Goal: Task Accomplishment & Management: Manage account settings

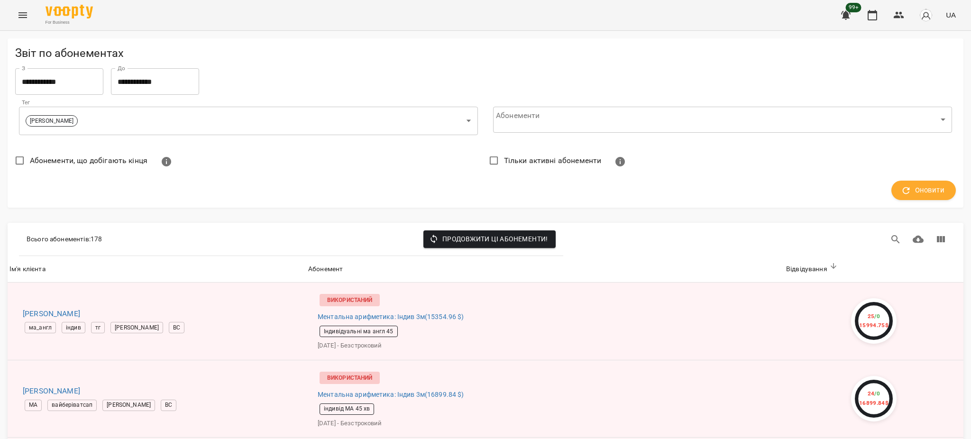
scroll to position [2781, 0]
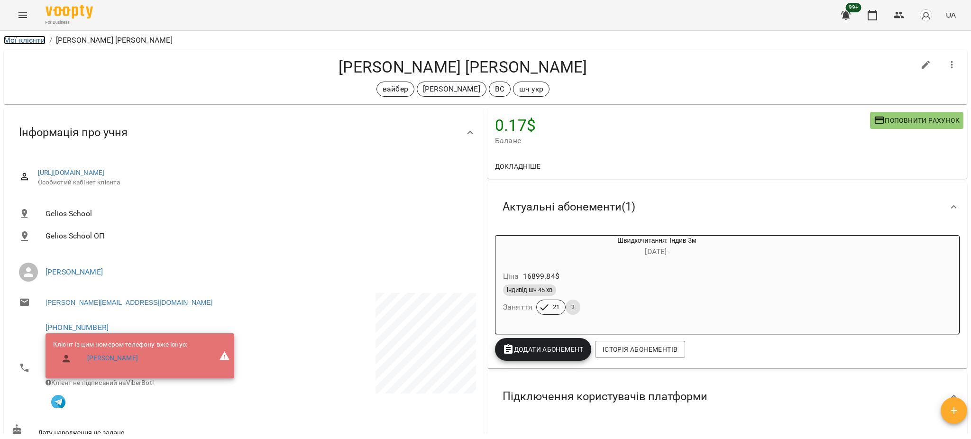
click at [33, 41] on link "Мої клієнти" at bounding box center [25, 40] width 42 height 9
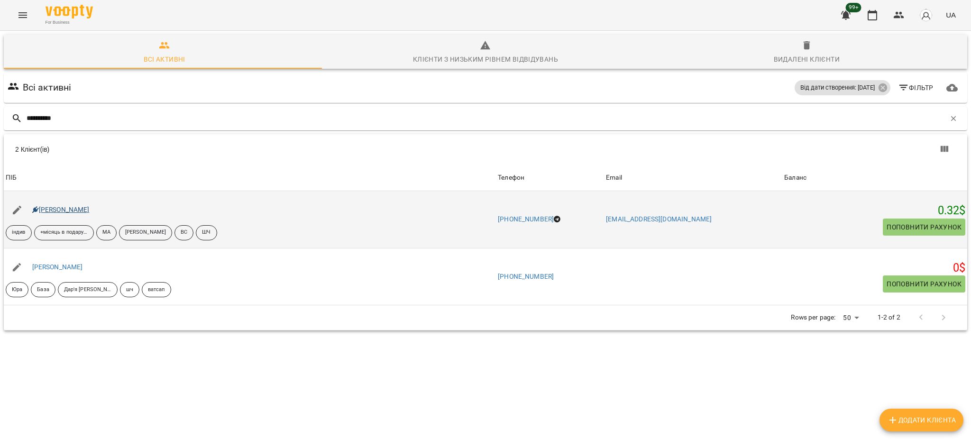
type input "**********"
click at [88, 212] on link "Аліса Герасимчук" at bounding box center [60, 210] width 57 height 8
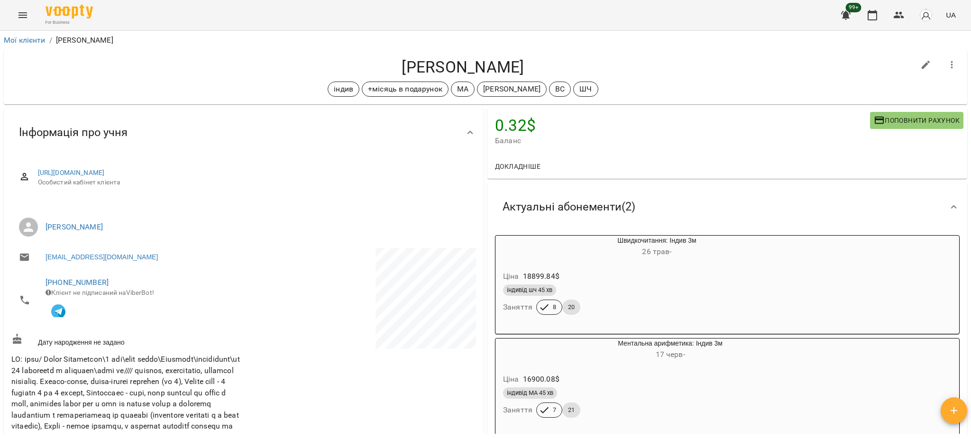
drag, startPoint x: 495, startPoint y: 61, endPoint x: 529, endPoint y: 60, distance: 34.1
click at [529, 60] on h4 "Аліса Герасимчук" at bounding box center [462, 66] width 903 height 19
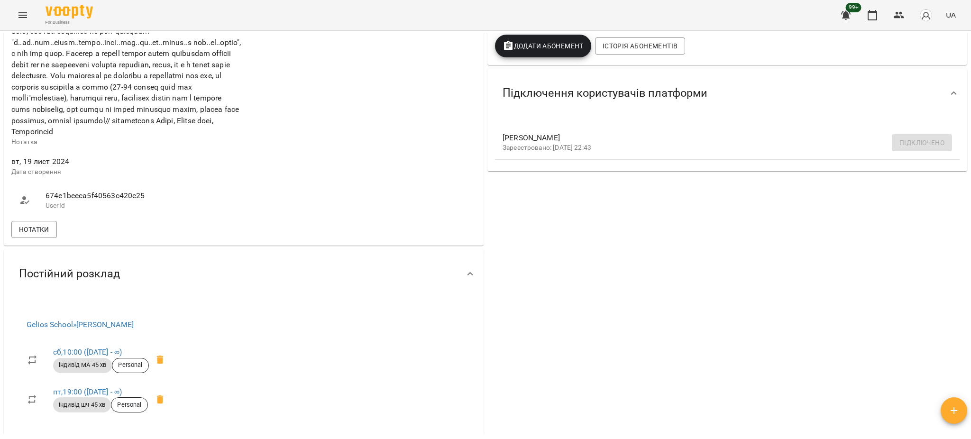
scroll to position [316, 0]
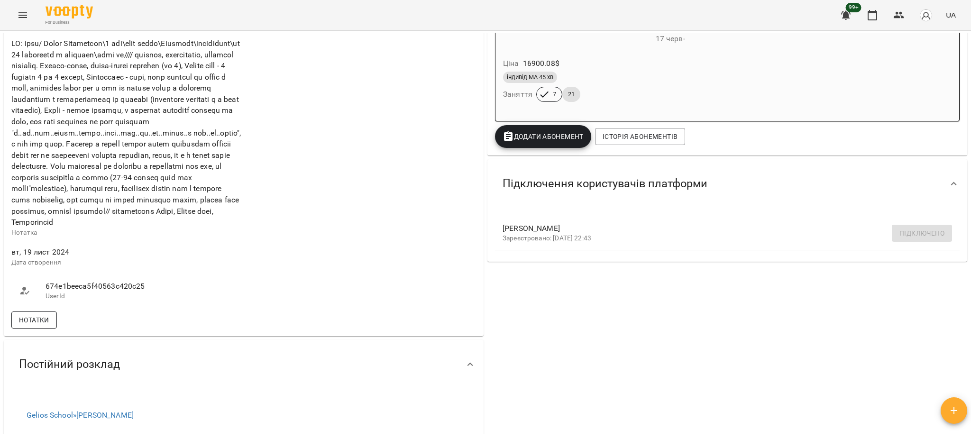
click at [38, 326] on span "Нотатки" at bounding box center [34, 319] width 30 height 11
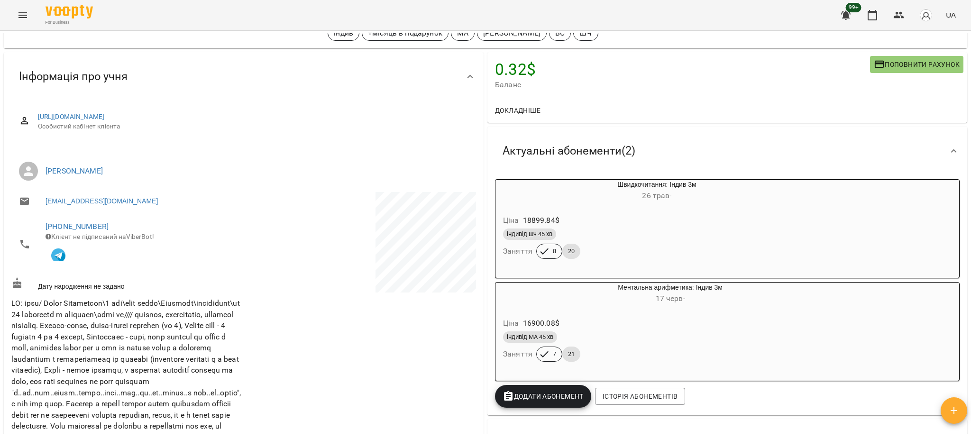
scroll to position [0, 0]
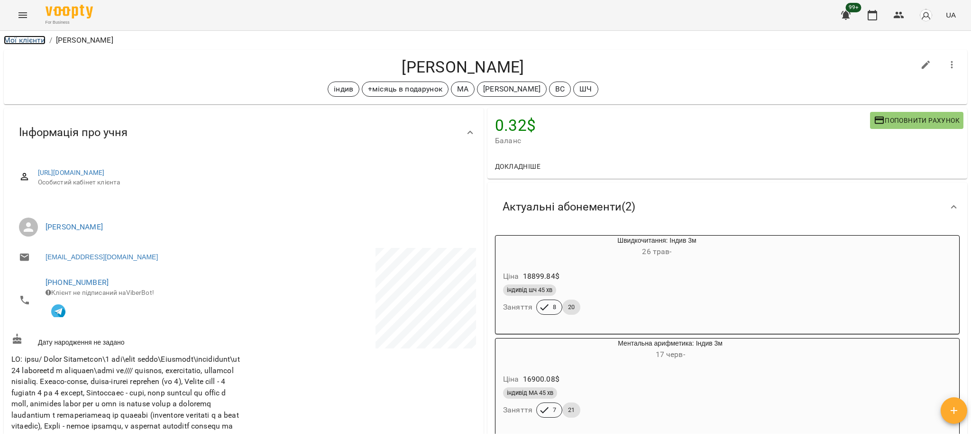
click at [32, 38] on link "Мої клієнти" at bounding box center [25, 40] width 42 height 9
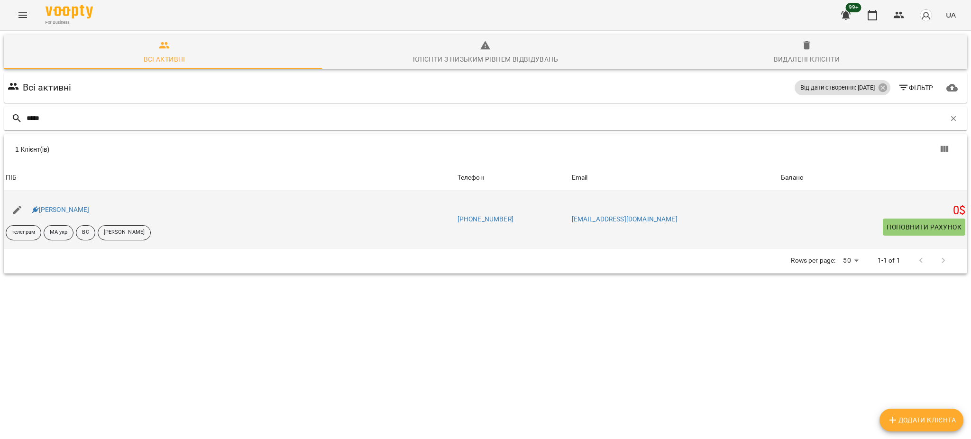
type input "*****"
click at [72, 217] on div "Євдокія Крипак" at bounding box center [230, 210] width 452 height 27
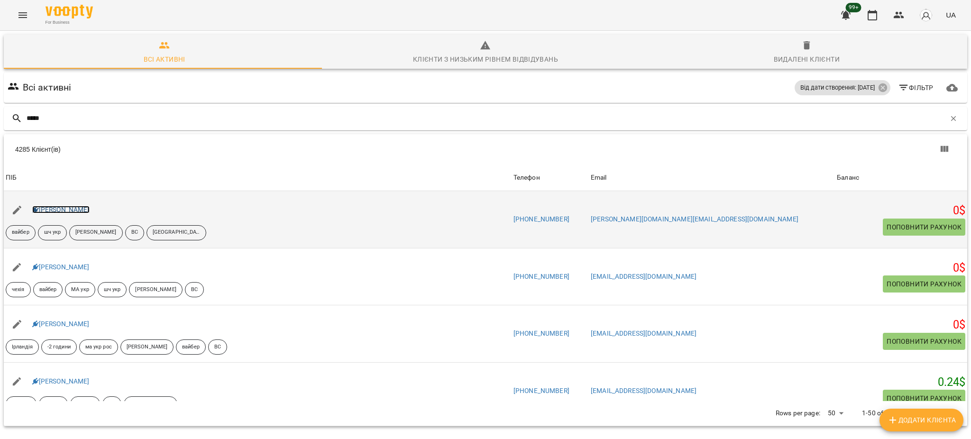
click at [65, 213] on link "Вікторія Поліщук" at bounding box center [60, 210] width 57 height 8
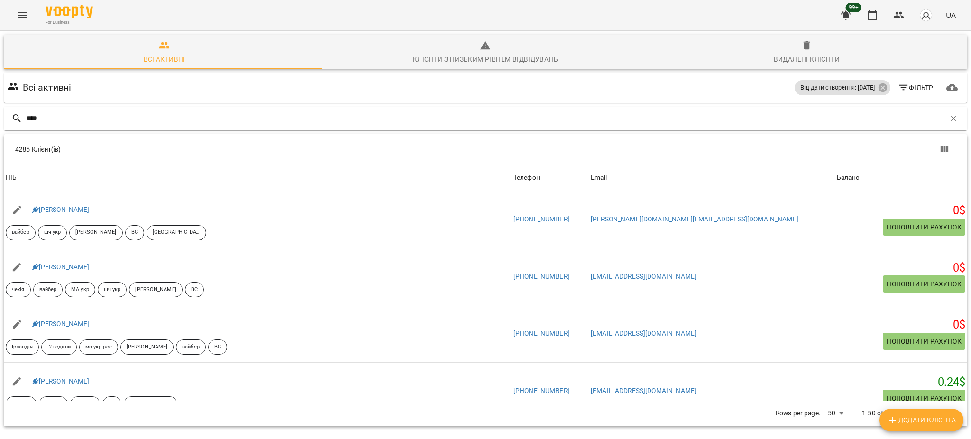
type input "*****"
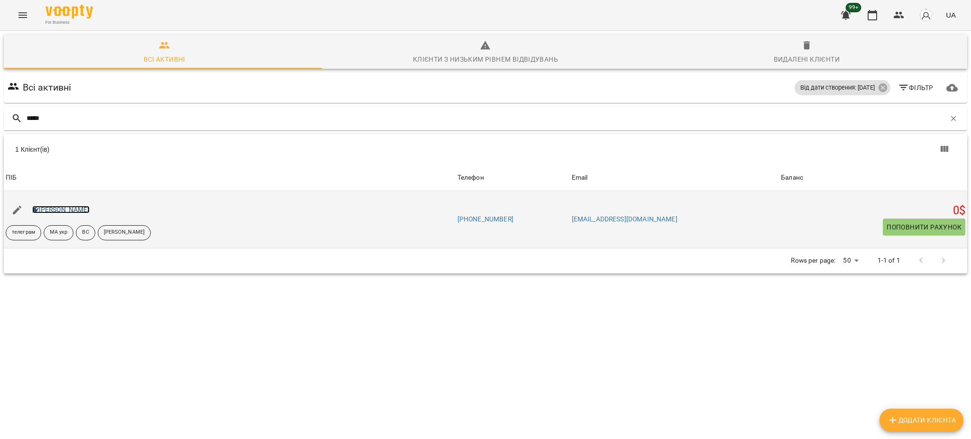
click at [60, 209] on link "Євдокія Крипак" at bounding box center [60, 210] width 57 height 8
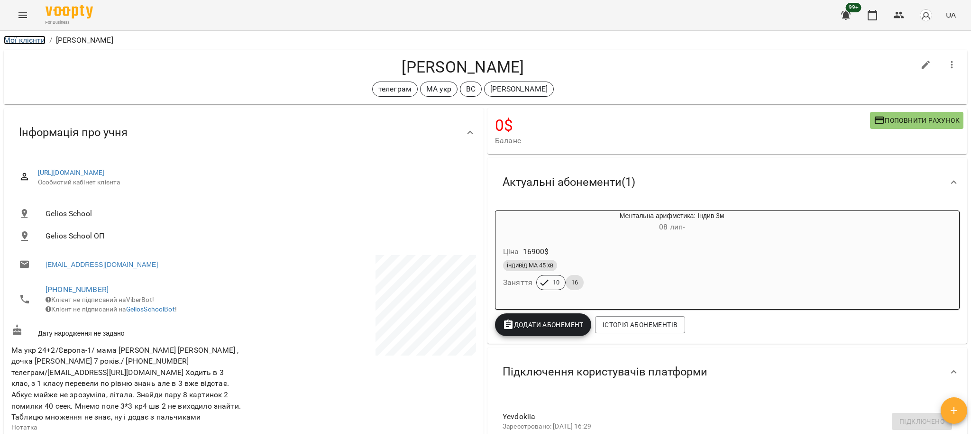
click at [15, 38] on link "Мої клієнти" at bounding box center [25, 40] width 42 height 9
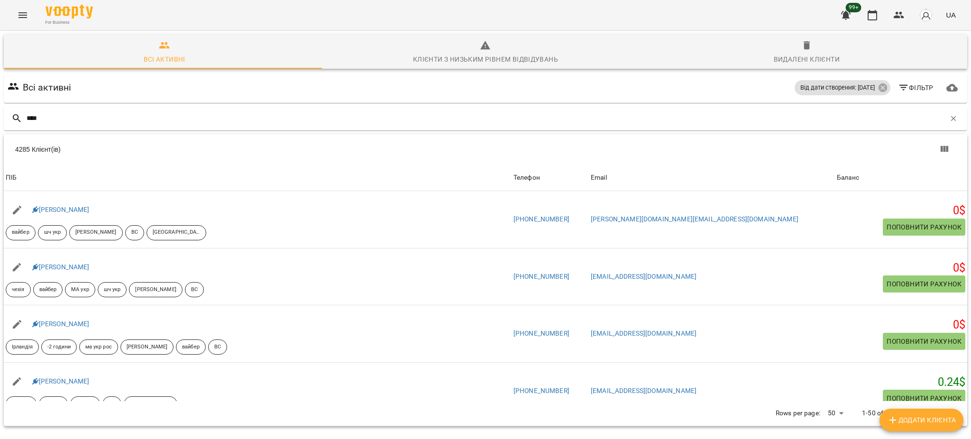
type input "*****"
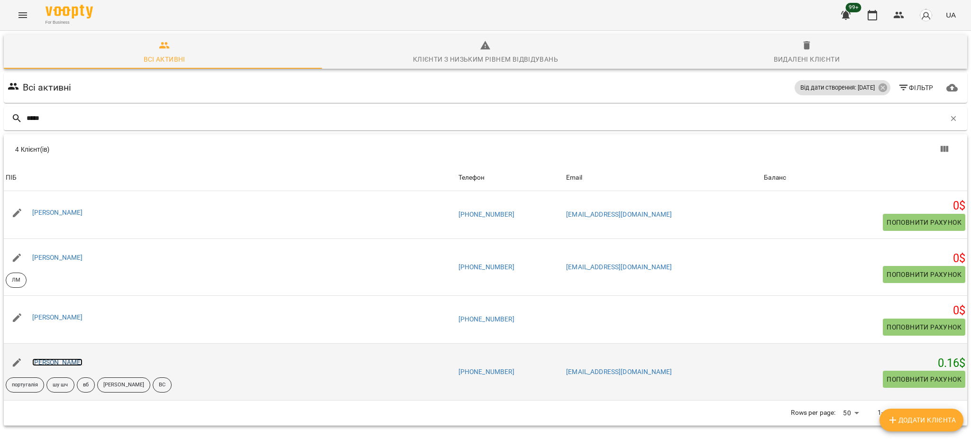
click at [61, 366] on link "Майя Зеленецька" at bounding box center [57, 362] width 51 height 8
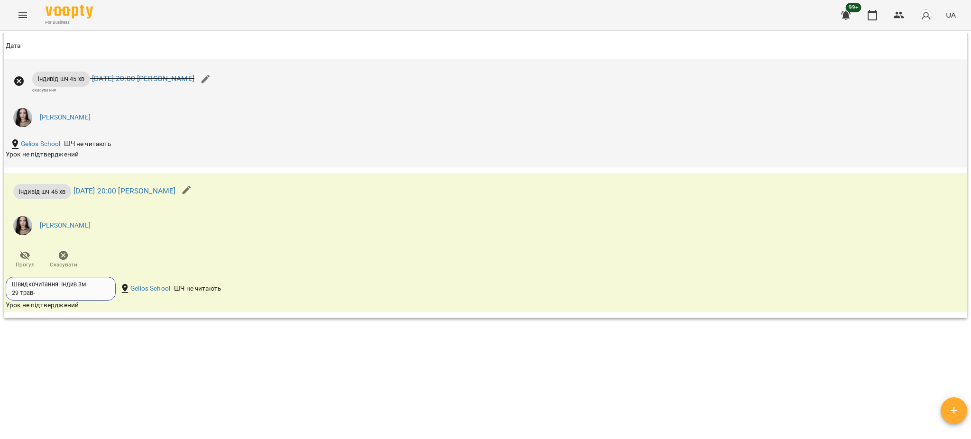
scroll to position [1222, 0]
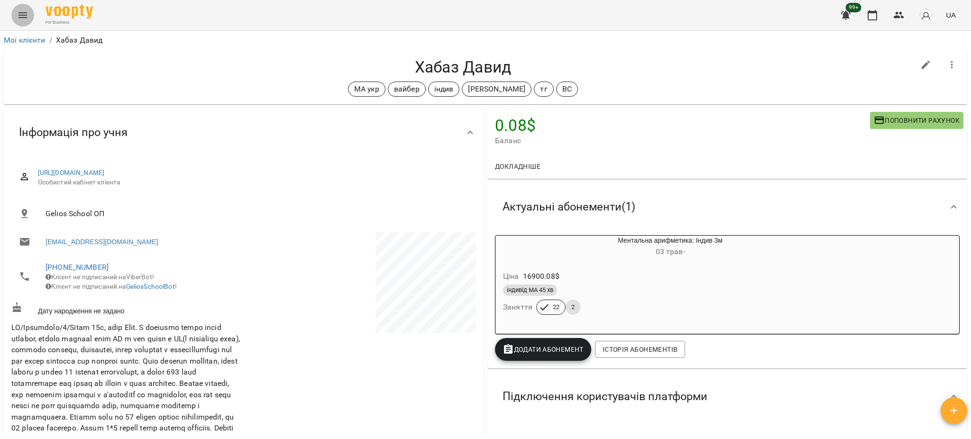
click at [15, 12] on button "Menu" at bounding box center [22, 15] width 23 height 23
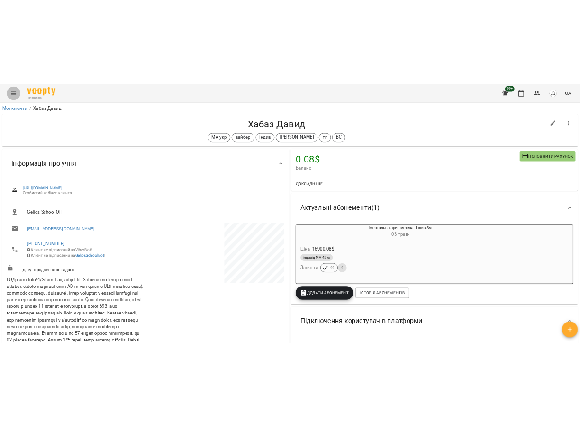
scroll to position [190, 0]
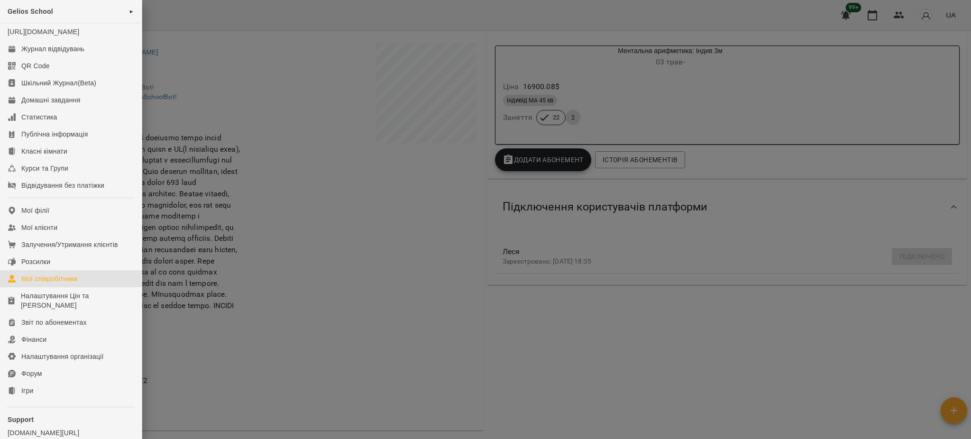
click at [40, 283] on div "Мої співробітники" at bounding box center [49, 278] width 56 height 9
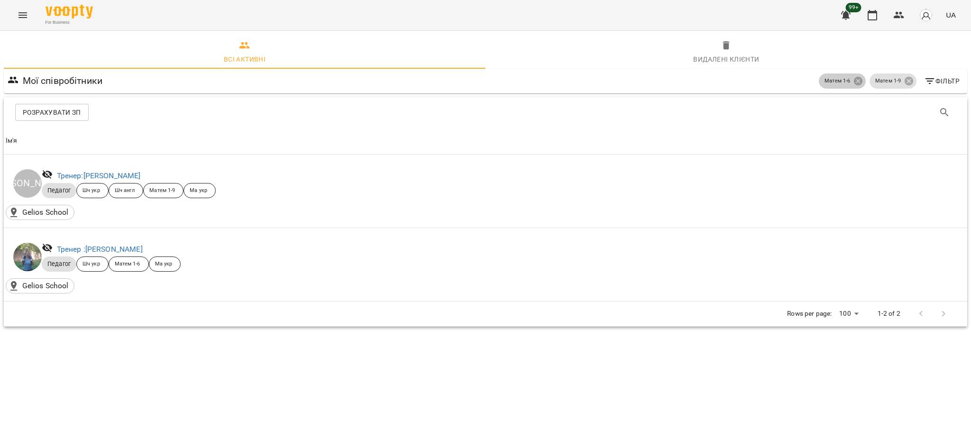
click at [858, 76] on icon at bounding box center [858, 81] width 10 height 10
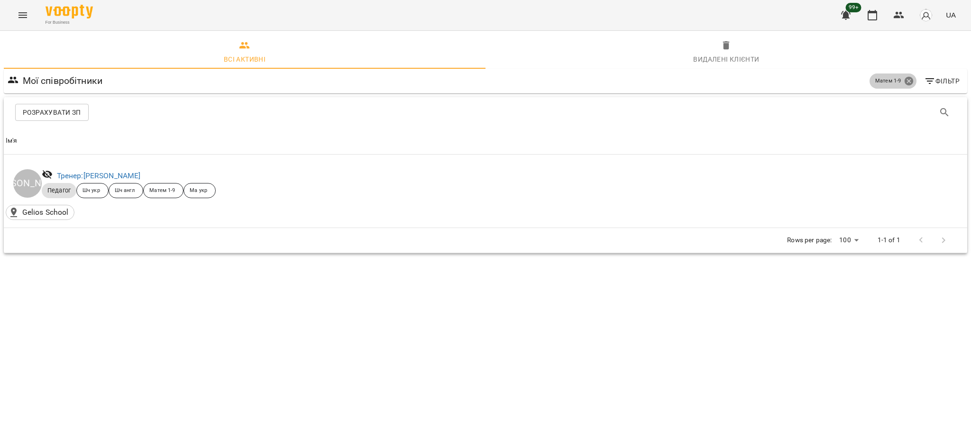
click at [911, 81] on icon at bounding box center [908, 81] width 9 height 9
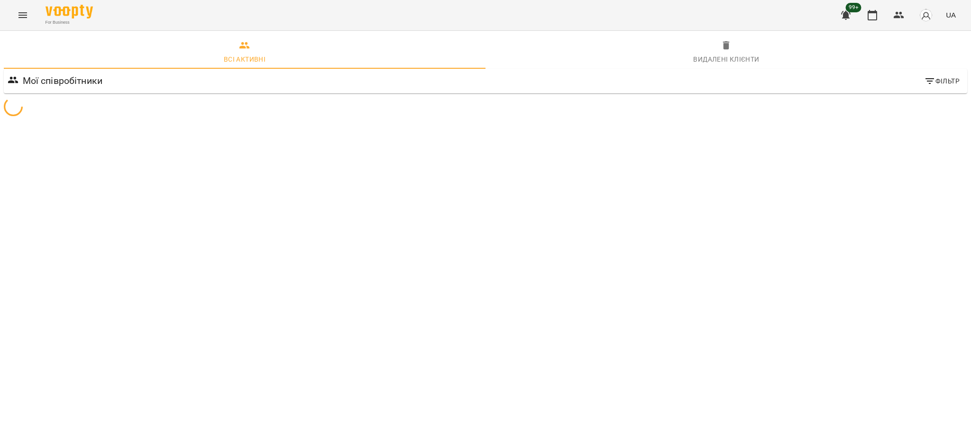
click at [929, 81] on icon "button" at bounding box center [929, 81] width 9 height 6
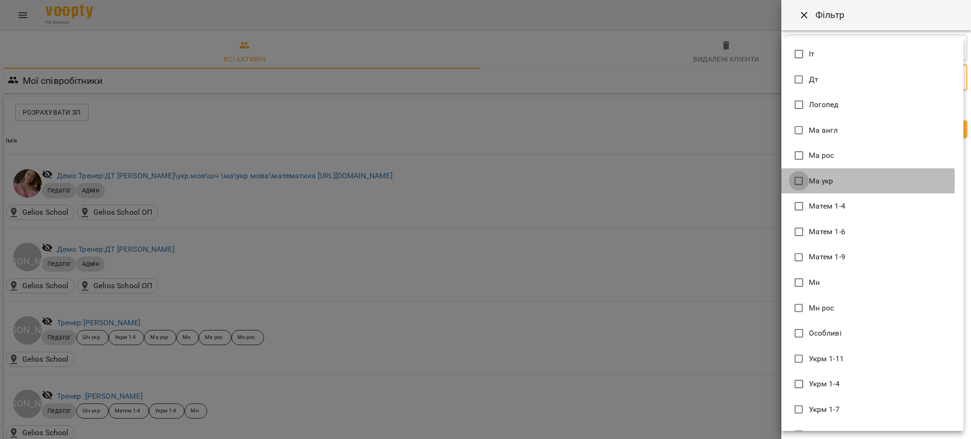
type input "******"
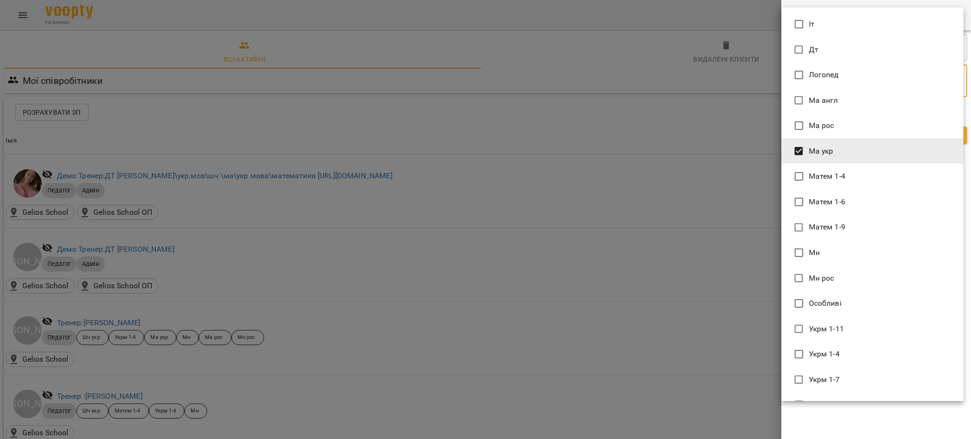
click at [859, 430] on div at bounding box center [485, 219] width 971 height 439
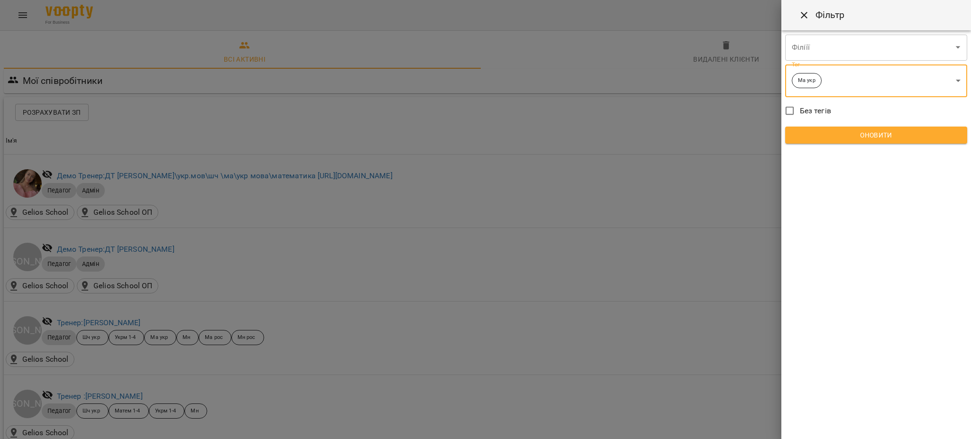
click at [863, 417] on div "Фільтр Філіїї ​ ​ Тег Ма укр ****** ​ Без тегів Оновити" at bounding box center [876, 219] width 190 height 439
click at [861, 128] on button "Оновити" at bounding box center [876, 135] width 182 height 17
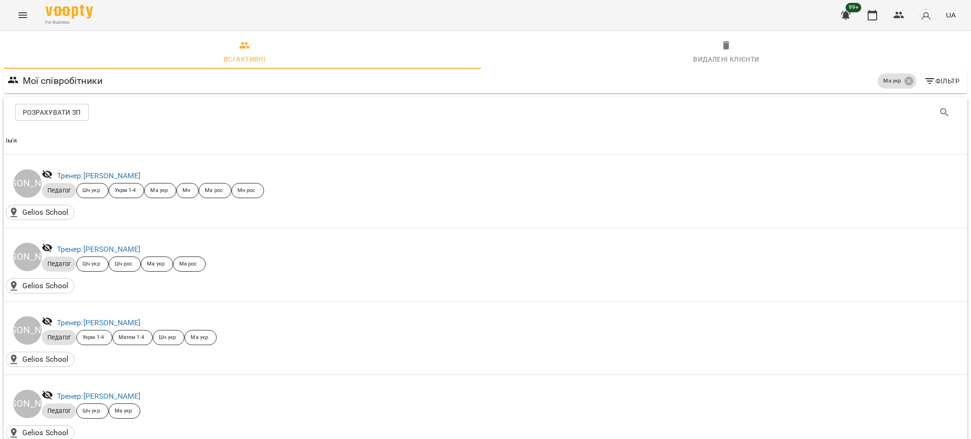
click at [21, 10] on icon "Menu" at bounding box center [22, 14] width 11 height 11
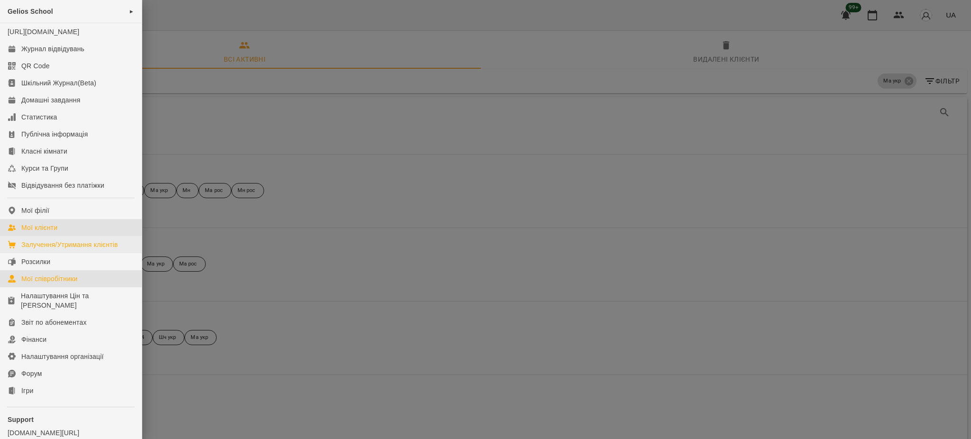
click at [51, 232] on div "Мої клієнти" at bounding box center [39, 227] width 36 height 9
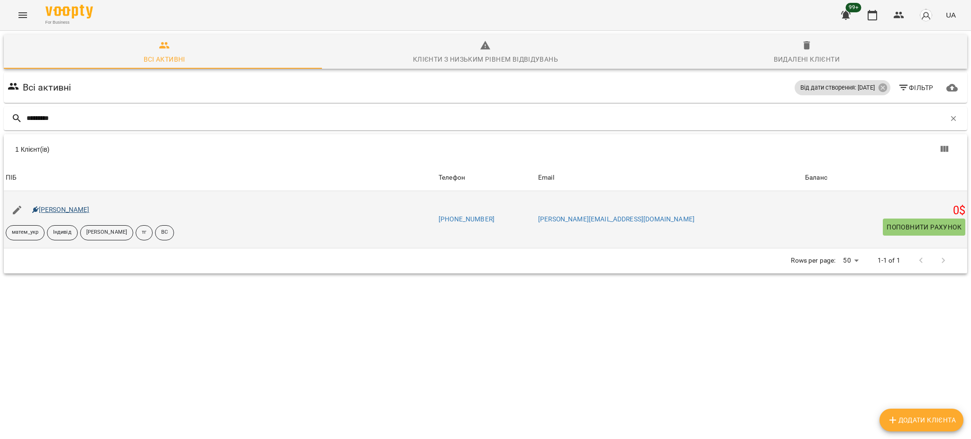
type input "*********"
click at [77, 207] on link "Добровольський Назарій" at bounding box center [60, 210] width 57 height 8
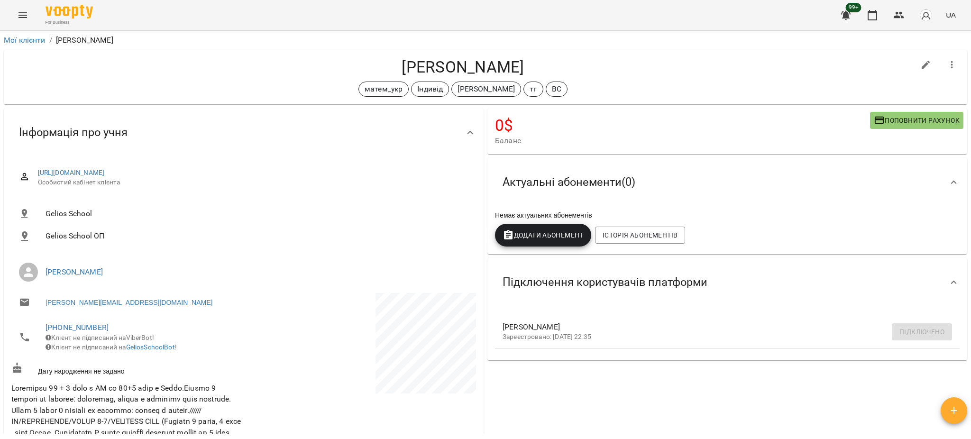
drag, startPoint x: 357, startPoint y: 67, endPoint x: 607, endPoint y: 94, distance: 251.7
click at [634, 64] on h4 "Добровольський Назарій" at bounding box center [462, 66] width 903 height 19
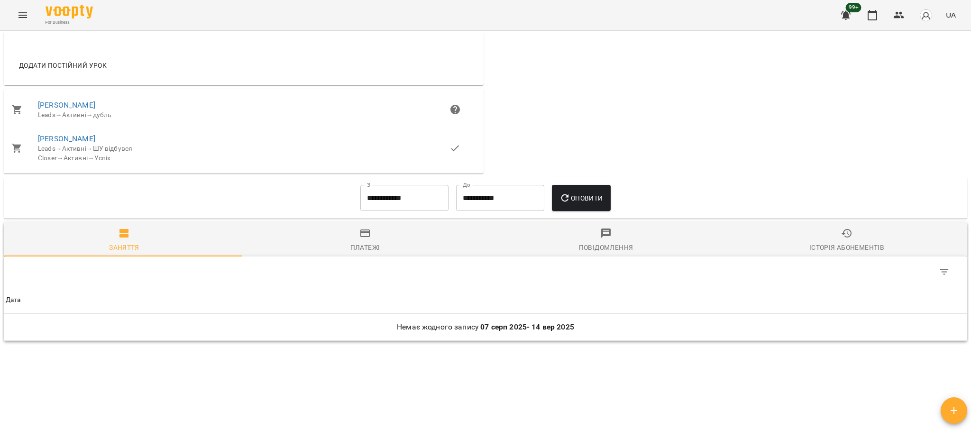
scroll to position [893, 0]
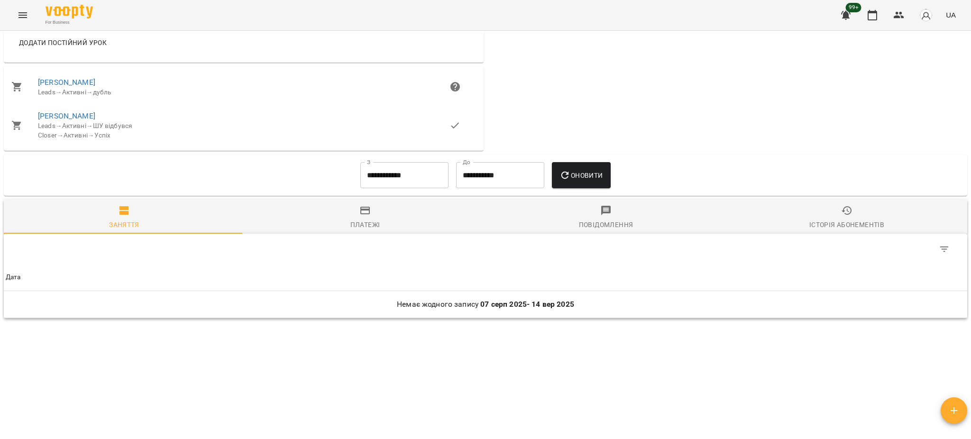
click at [401, 178] on input "**********" at bounding box center [404, 175] width 88 height 27
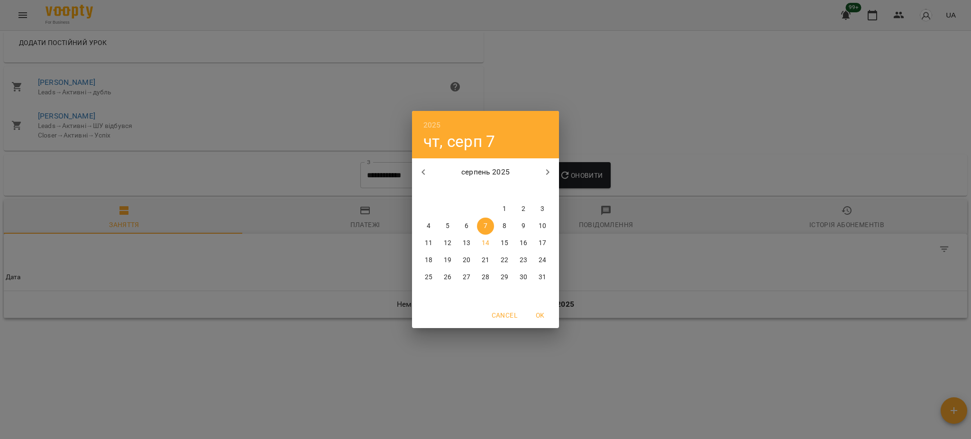
click at [430, 175] on button "button" at bounding box center [423, 172] width 23 height 23
click at [429, 175] on button "button" at bounding box center [423, 172] width 23 height 23
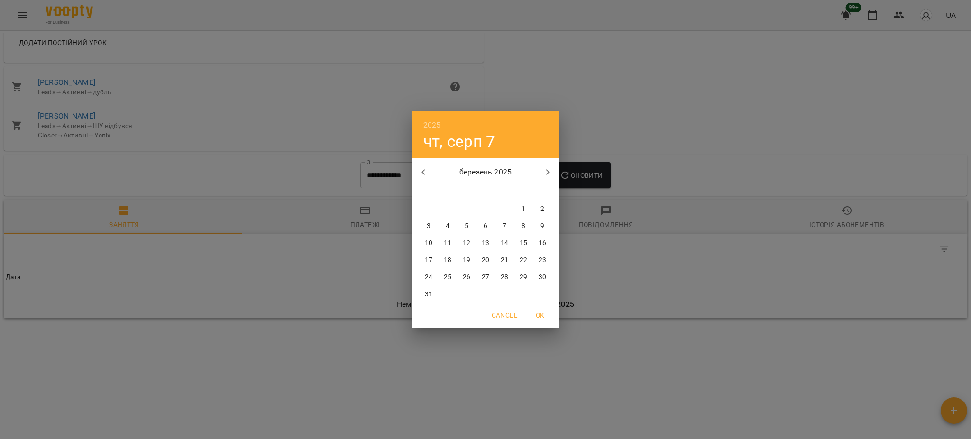
click at [522, 207] on p "1" at bounding box center [523, 208] width 4 height 9
type input "**********"
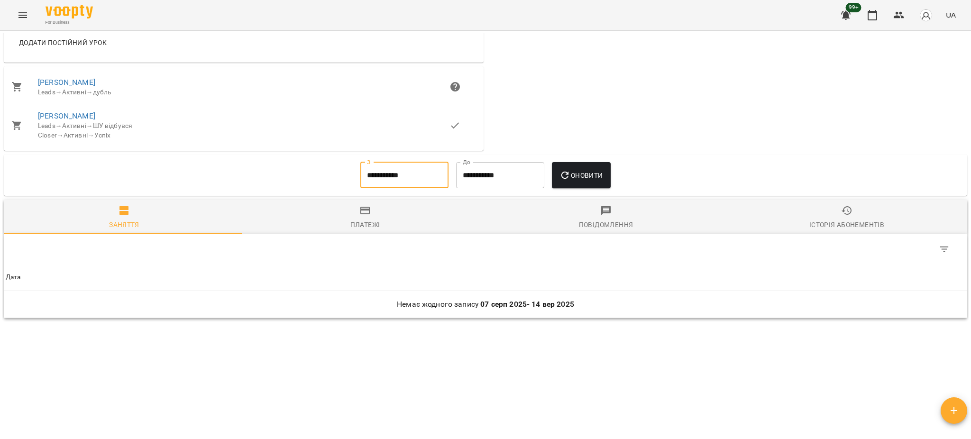
click at [593, 175] on span "Оновити" at bounding box center [580, 175] width 43 height 11
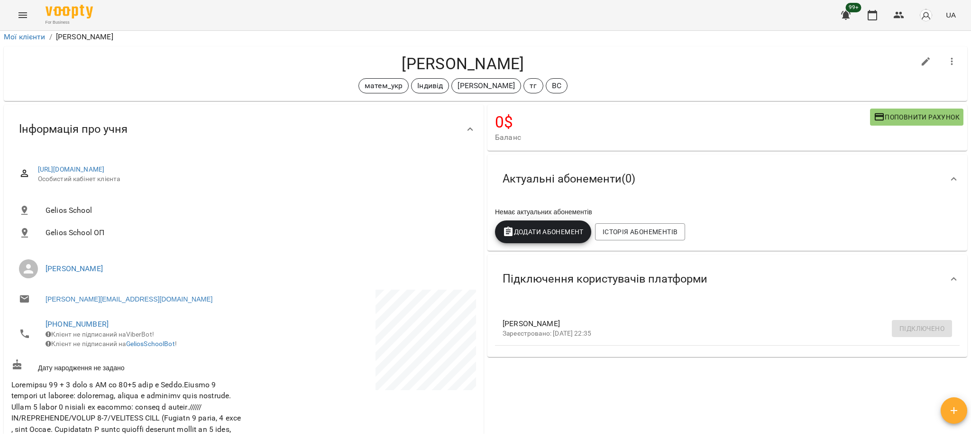
scroll to position [0, 0]
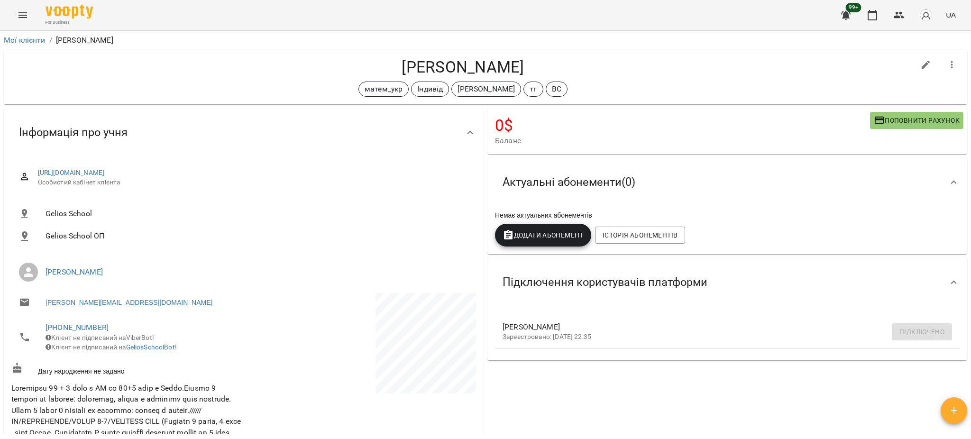
drag, startPoint x: 361, startPoint y: 64, endPoint x: 595, endPoint y: 64, distance: 234.2
click at [595, 64] on h4 "Добровольський Назарій" at bounding box center [462, 66] width 903 height 19
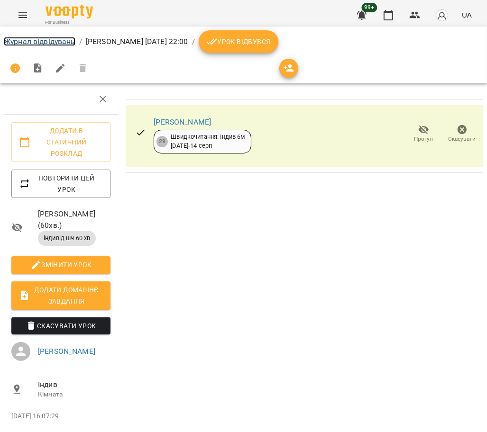
click at [49, 38] on link "Журнал відвідувань" at bounding box center [40, 41] width 72 height 9
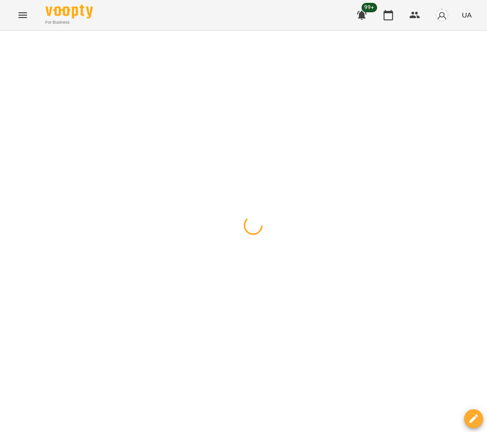
click at [8, 45] on button "button" at bounding box center [9, 42] width 13 height 19
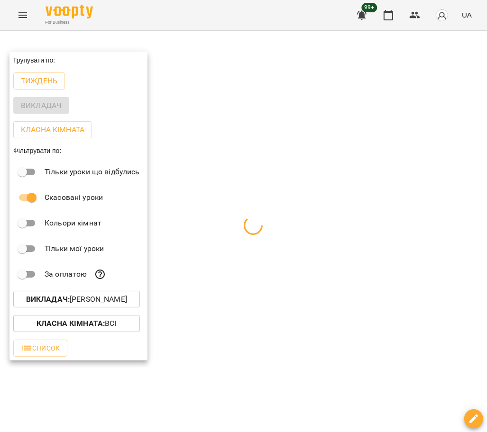
click at [111, 303] on p "Викладач : [PERSON_NAME]" at bounding box center [76, 299] width 101 height 11
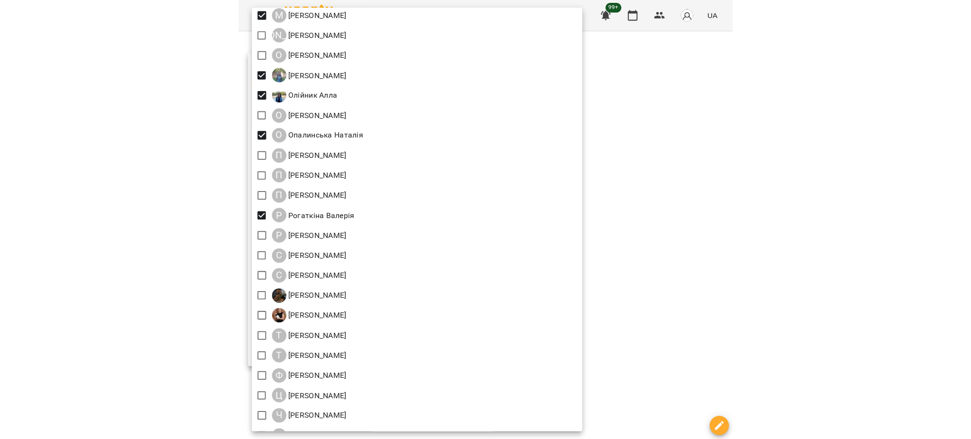
scroll to position [964, 0]
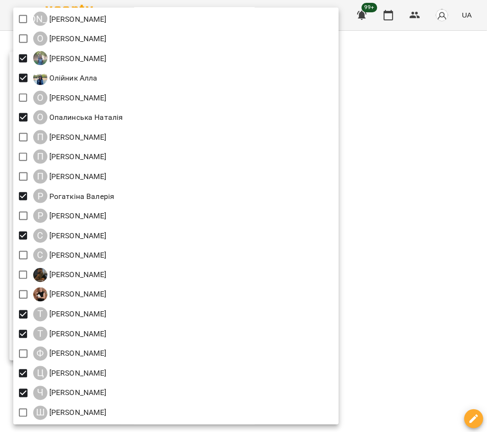
click at [461, 200] on div at bounding box center [243, 216] width 487 height 432
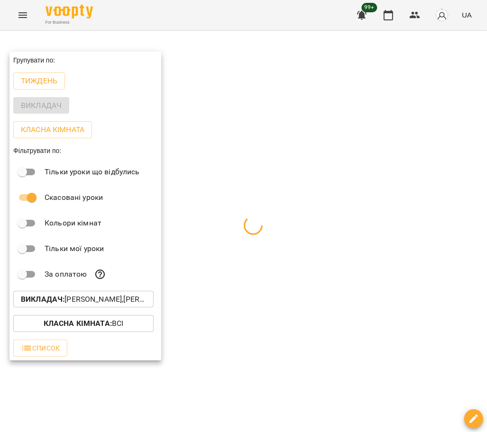
click at [310, 195] on div at bounding box center [243, 216] width 487 height 432
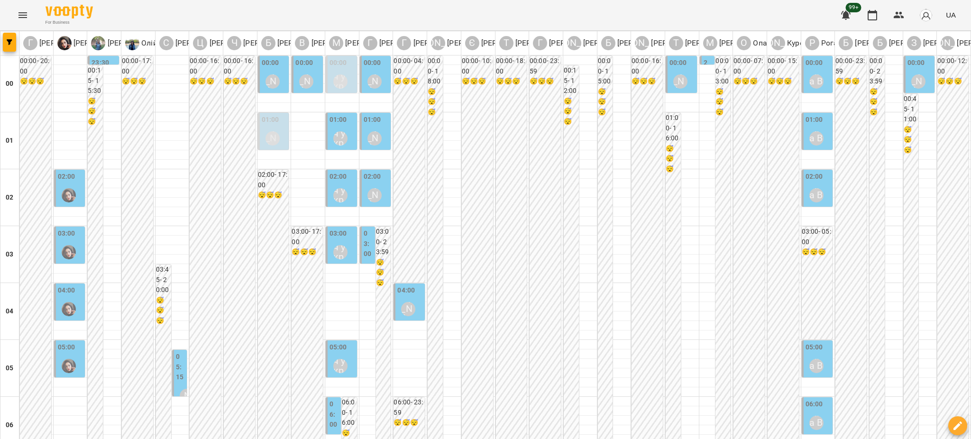
scroll to position [885, 0]
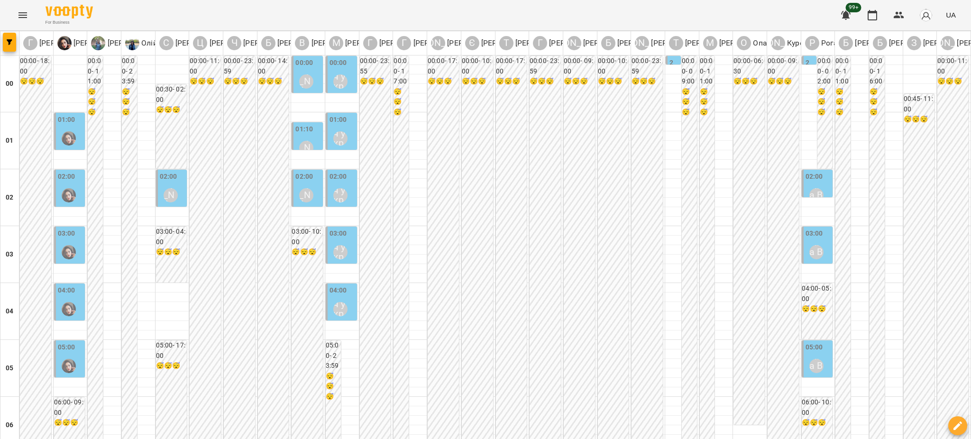
scroll to position [475, 0]
type input "**********"
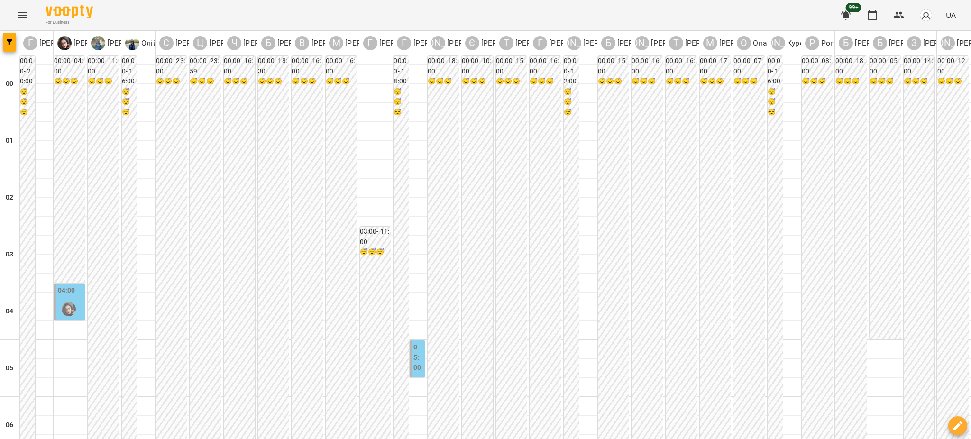
type input "**********"
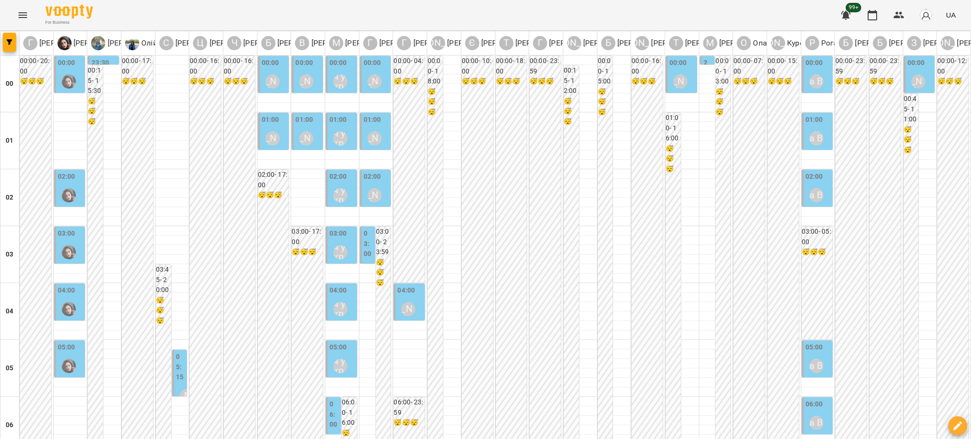
scroll to position [948, 0]
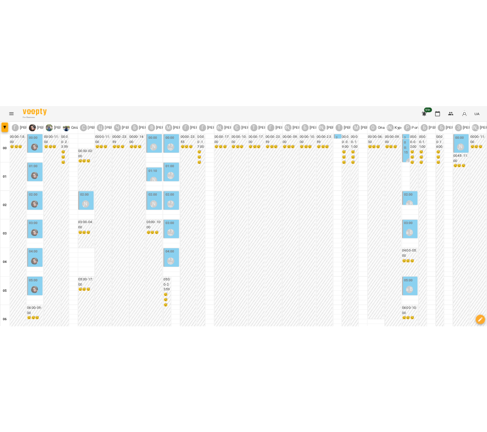
scroll to position [442, 0]
